Goal: Communication & Community: Answer question/provide support

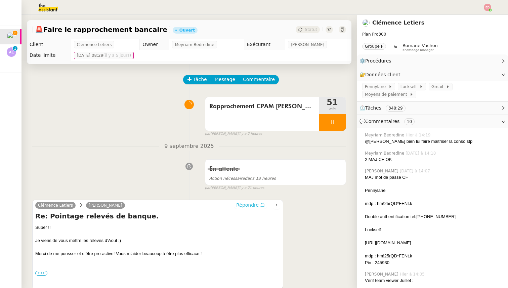
click at [247, 207] on span "Répondre" at bounding box center [247, 204] width 22 height 7
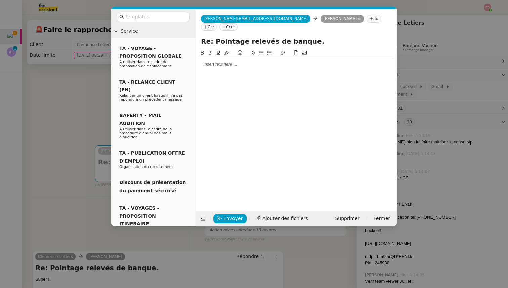
click at [212, 61] on div at bounding box center [296, 64] width 196 height 6
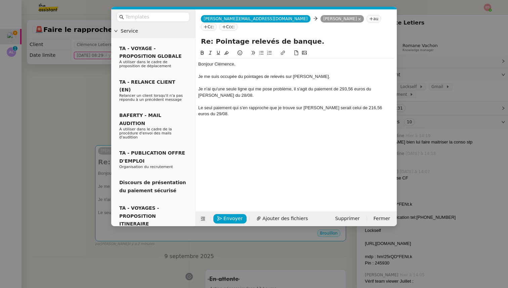
click at [263, 74] on div "Je me suis occupée du pointages de relevés sur [PERSON_NAME]." at bounding box center [296, 77] width 196 height 6
click at [286, 86] on div "Je n'ai qu'une seule ligne qui me pose problème, il s'agit du paiement de 293,5…" at bounding box center [296, 92] width 196 height 12
click at [0, 0] on lt-span "un problème" at bounding box center [0, 0] width 0 height 0
click at [213, 107] on div "Le seul paiement qui s'en rapproche que je trouve sur [PERSON_NAME] serait celu…" at bounding box center [296, 111] width 196 height 12
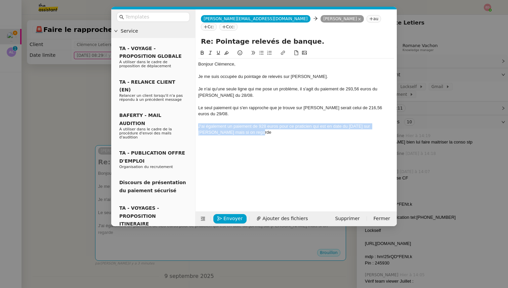
drag, startPoint x: 240, startPoint y: 127, endPoint x: 194, endPoint y: 121, distance: 46.4
click at [194, 121] on nz-layout "Service TA - VOYAGE - PROPOSITION GLOBALE A utiliser dans le cadre de propositi…" at bounding box center [253, 117] width 285 height 217
click at [243, 123] on div "J'ai également un paiement de 928 euros pour ce praticien qui est en date du [D…" at bounding box center [296, 129] width 196 height 12
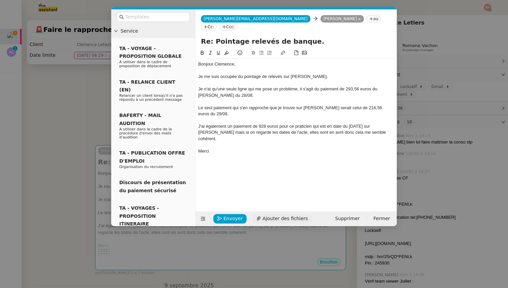
click at [262, 218] on span "Ajouter des fichiers" at bounding box center [284, 219] width 45 height 8
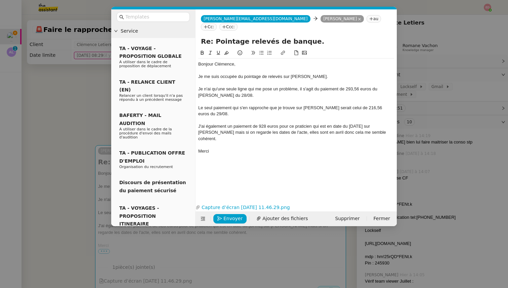
click at [376, 123] on div "J'ai également un paiement de 928 euros pour ce praticien qui est en date du [D…" at bounding box center [296, 132] width 196 height 18
click at [200, 148] on div "je m'occupe" at bounding box center [296, 151] width 196 height 6
click at [241, 148] on div "Je m'occupe" at bounding box center [296, 151] width 196 height 6
click at [213, 105] on div "Le seul paiement qui s'en rapproche que je trouve sur [PERSON_NAME] serait celu…" at bounding box center [296, 111] width 196 height 12
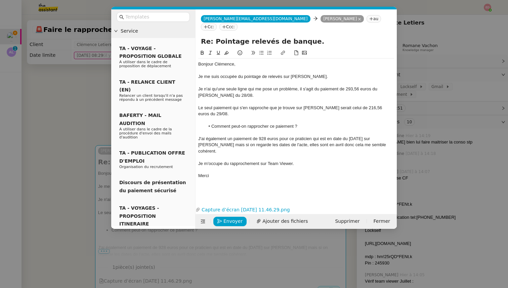
click at [230, 107] on div "Le seul paiement qui s'en rapproche que je trouve sur [PERSON_NAME] serait celu…" at bounding box center [296, 111] width 196 height 12
click at [378, 137] on div "J'ai également un paiement de 928 euros pour ce praticien qui est en date du [D…" at bounding box center [296, 145] width 196 height 18
click at [310, 123] on li "Comment peut-on rapprocher ce paiement ?" at bounding box center [299, 126] width 189 height 6
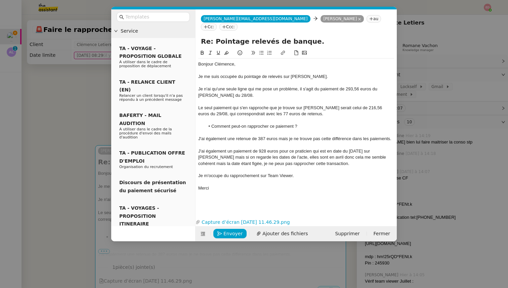
click at [282, 136] on div "J'ai également une retenue de 387 euros mais je ne trouve pas cette différence …" at bounding box center [296, 139] width 196 height 6
click at [0, 0] on lt-span ", mais" at bounding box center [0, 0] width 0 height 0
click at [377, 151] on div "J'ai également un paiement de 928 euros pour ce praticien qui est en date du [D…" at bounding box center [296, 157] width 196 height 18
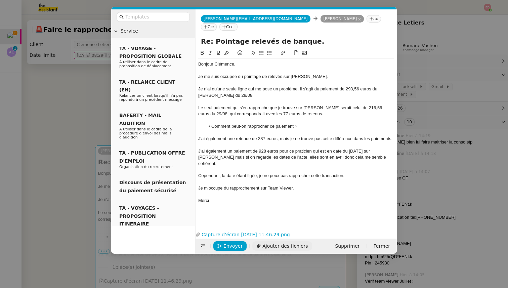
click at [267, 242] on span "Ajouter des fichiers" at bounding box center [284, 246] width 45 height 8
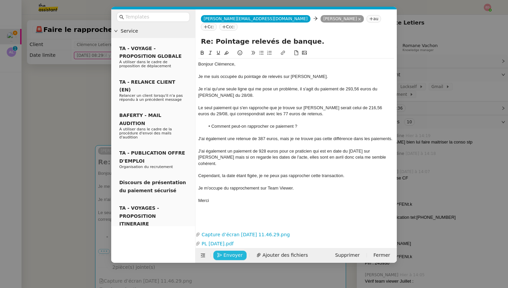
click at [222, 250] on button "Envoyer" at bounding box center [229, 254] width 33 height 9
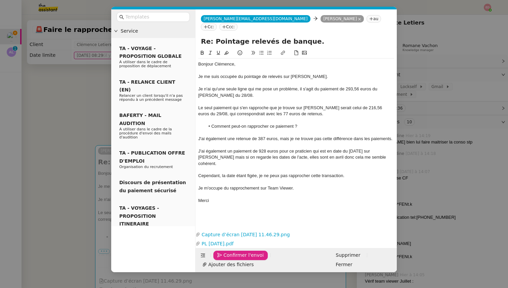
click at [222, 250] on button "Confirmer l'envoi" at bounding box center [240, 254] width 54 height 9
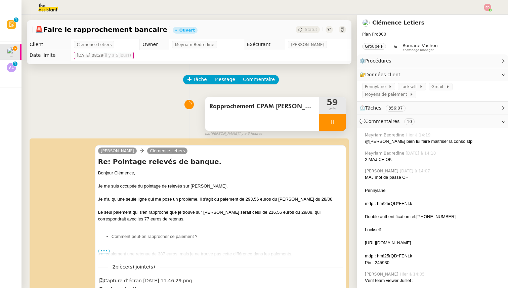
click at [294, 106] on span "Rapprochement CPAM [PERSON_NAME]" at bounding box center [261, 106] width 105 height 10
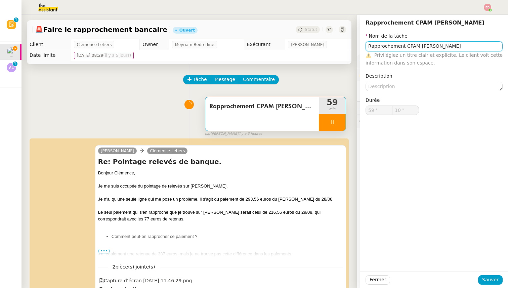
click at [375, 45] on input "Rapprochement CPAM [PERSON_NAME]" at bounding box center [433, 46] width 137 height 10
type input "12 ""
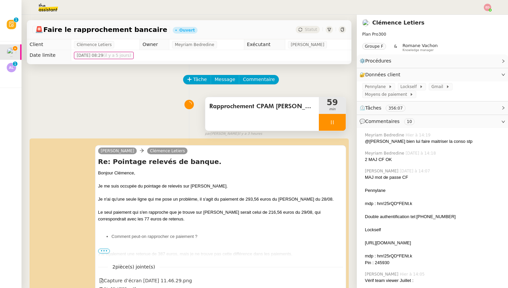
click at [340, 119] on div at bounding box center [332, 122] width 27 height 17
click at [196, 83] on span "Tâche" at bounding box center [200, 80] width 14 height 8
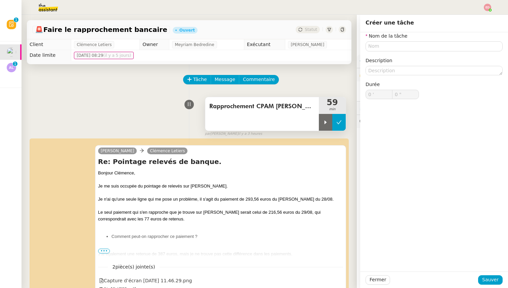
click at [339, 122] on icon at bounding box center [338, 122] width 5 height 5
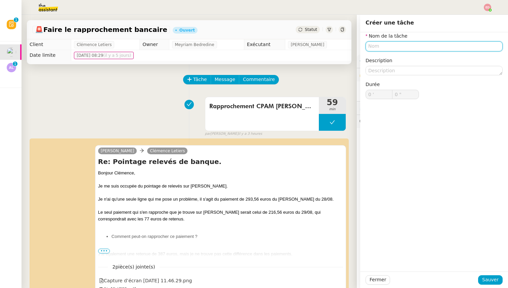
paste input "Rapprochement CPAM [PERSON_NAME]"
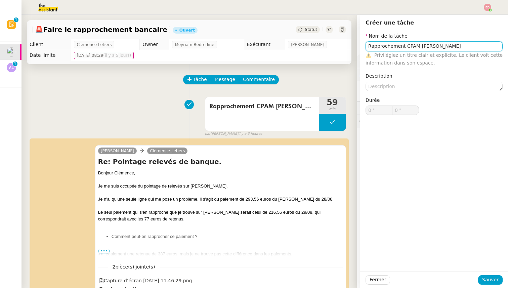
click at [443, 44] on input "Rapprochement CPAM [PERSON_NAME]" at bounding box center [433, 46] width 137 height 10
type input "Rapprochement CPAM Aout TeamViewer"
click at [485, 284] on div "Fermer Sauver" at bounding box center [434, 279] width 148 height 16
click at [486, 279] on span "Sauver" at bounding box center [490, 280] width 16 height 8
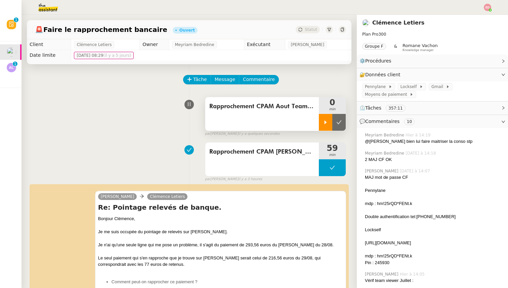
click at [327, 123] on icon at bounding box center [325, 122] width 5 height 5
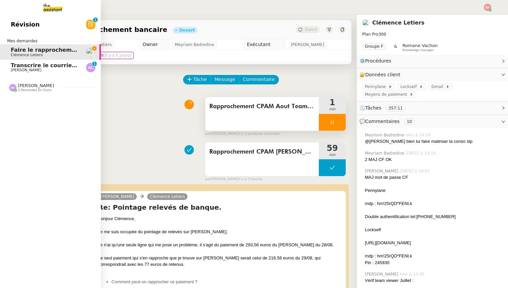
click at [13, 64] on span "Transcrire le courrier manuscrit en document Word" at bounding box center [88, 65] width 155 height 6
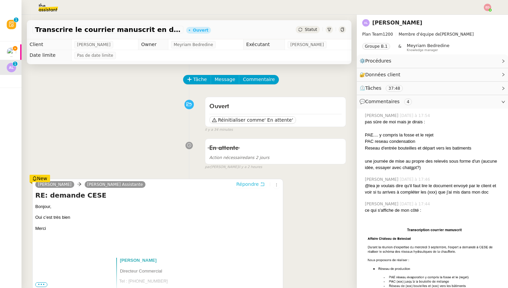
click at [239, 186] on span "Répondre" at bounding box center [247, 184] width 22 height 7
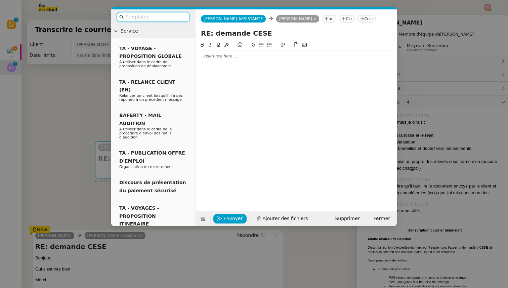
click at [170, 14] on input "text" at bounding box center [155, 17] width 60 height 8
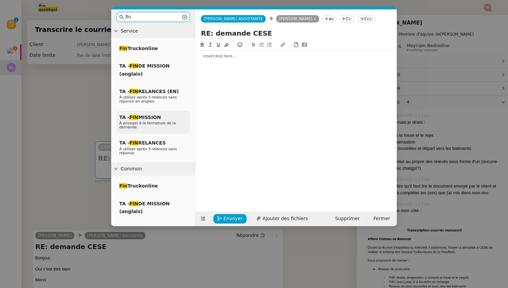
type input "fin"
click at [155, 119] on span "TA - FIN MISSION" at bounding box center [140, 117] width 42 height 5
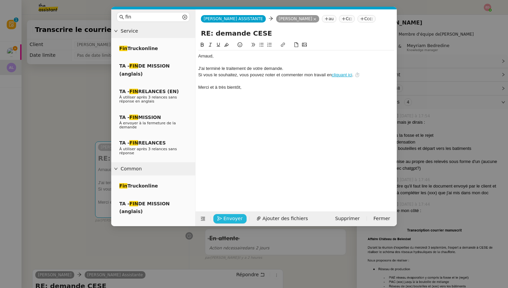
click at [226, 217] on span "Envoyer" at bounding box center [232, 219] width 19 height 8
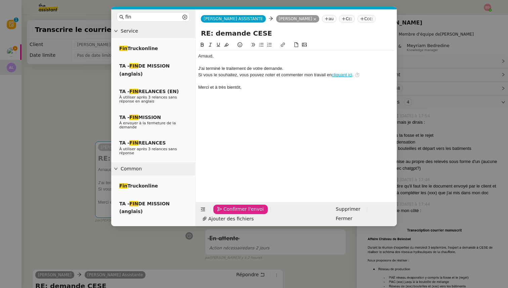
click at [226, 213] on span "Confirmer l'envoi" at bounding box center [243, 209] width 40 height 8
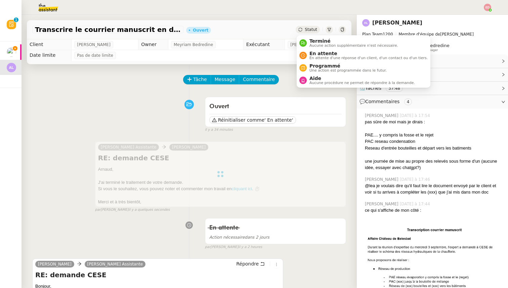
click at [309, 30] on span "Statut" at bounding box center [311, 29] width 12 height 5
click at [315, 44] on span "Aucune action supplémentaire n'est nécessaire." at bounding box center [353, 46] width 89 height 4
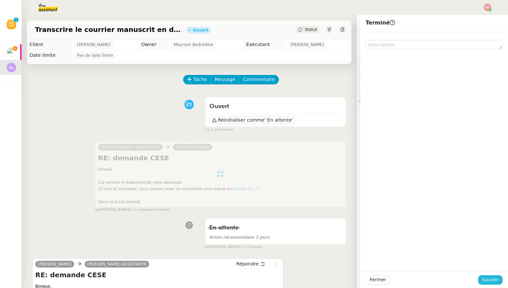
click at [483, 282] on button "Sauver" at bounding box center [490, 279] width 25 height 9
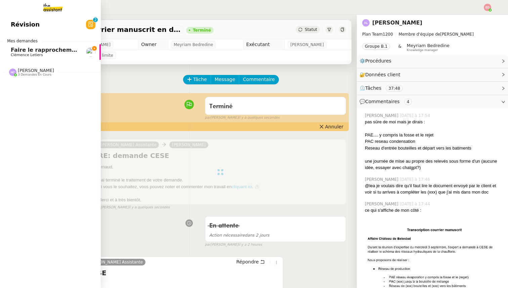
click at [16, 53] on span "Clémence Letiers" at bounding box center [27, 55] width 32 height 4
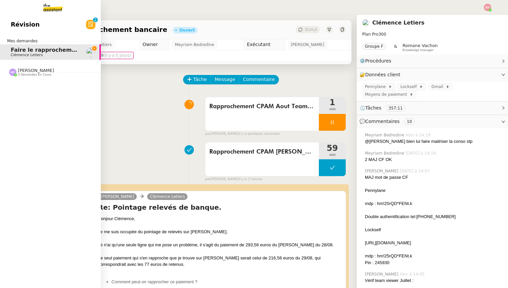
click at [27, 80] on div "Révision 0 1 2 3 4 5 6 7 8 9 Mes demandes Faire le rapprochement bancaire [PERS…" at bounding box center [50, 151] width 101 height 273
click at [26, 73] on span "[PERSON_NAME]" at bounding box center [36, 70] width 36 height 5
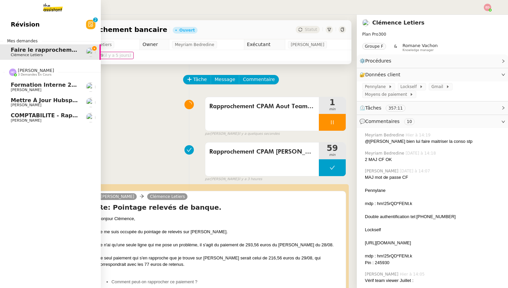
click at [32, 119] on span "[PERSON_NAME]" at bounding box center [26, 120] width 31 height 4
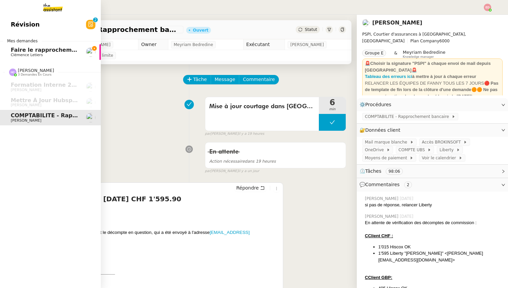
click at [15, 47] on span "Faire le rapprochement bancaire" at bounding box center [60, 50] width 99 height 6
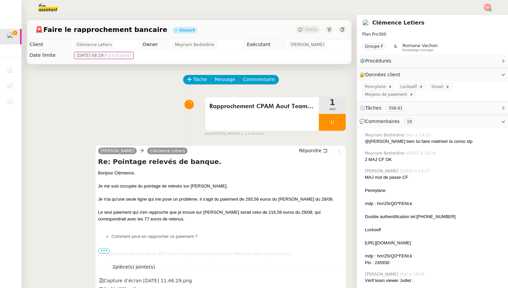
click at [491, 6] on nz-header at bounding box center [254, 7] width 508 height 15
click at [481, 8] on div at bounding box center [254, 7] width 474 height 15
click at [487, 7] on img at bounding box center [487, 7] width 7 height 7
click at [474, 15] on li "Suivi" at bounding box center [469, 18] width 44 height 9
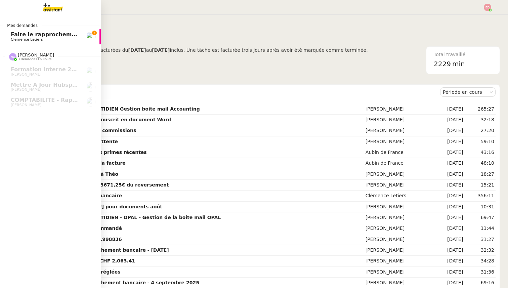
click at [20, 37] on span "Clémence Letiers" at bounding box center [27, 39] width 32 height 4
